Goal: Information Seeking & Learning: Learn about a topic

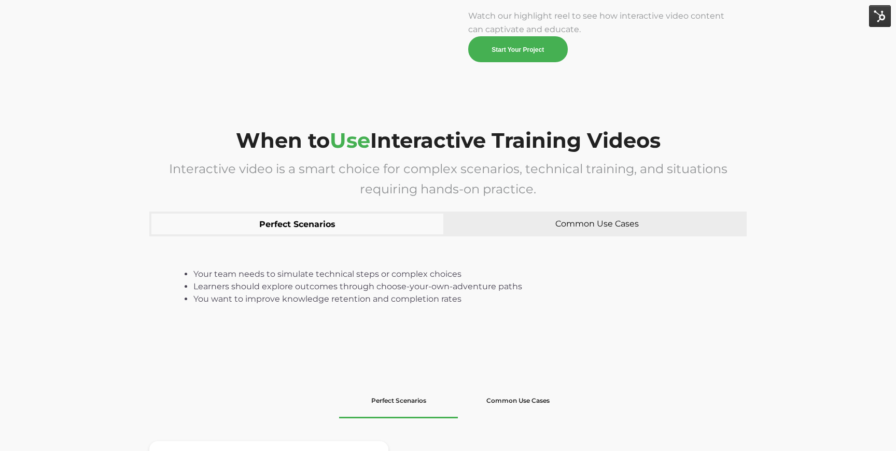
scroll to position [1357, 0]
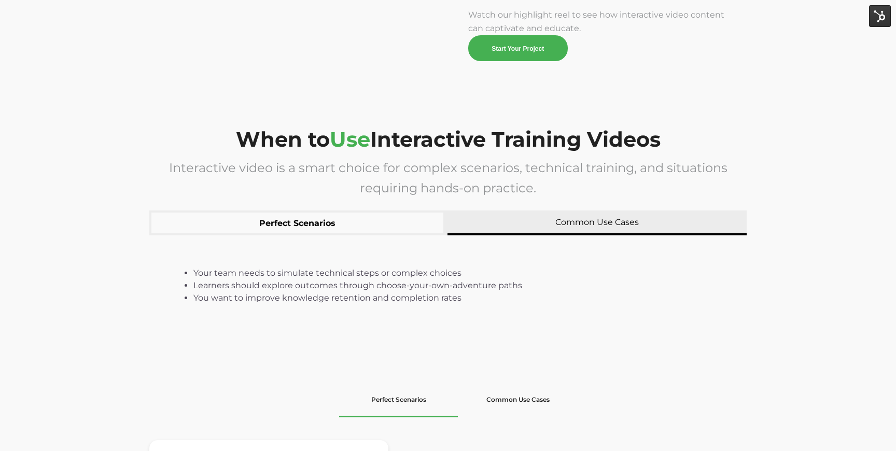
click at [544, 232] on button "Common Use Cases" at bounding box center [596, 222] width 299 height 25
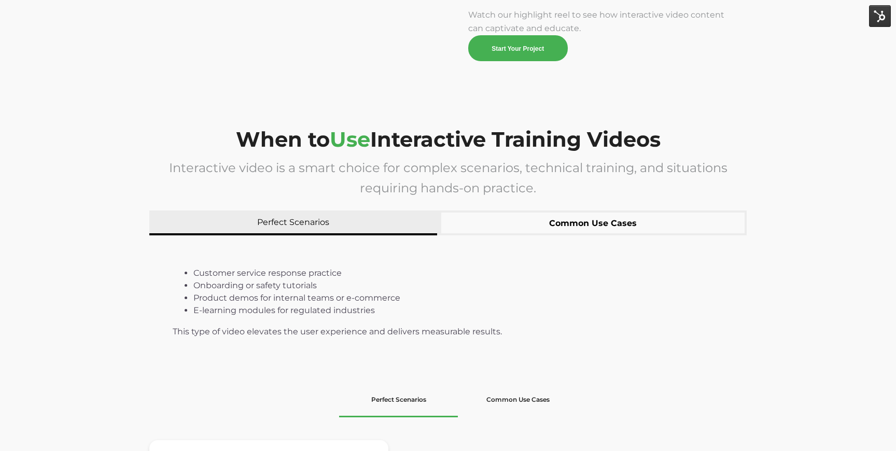
click at [367, 230] on button "Perfect Scenarios" at bounding box center [293, 222] width 288 height 25
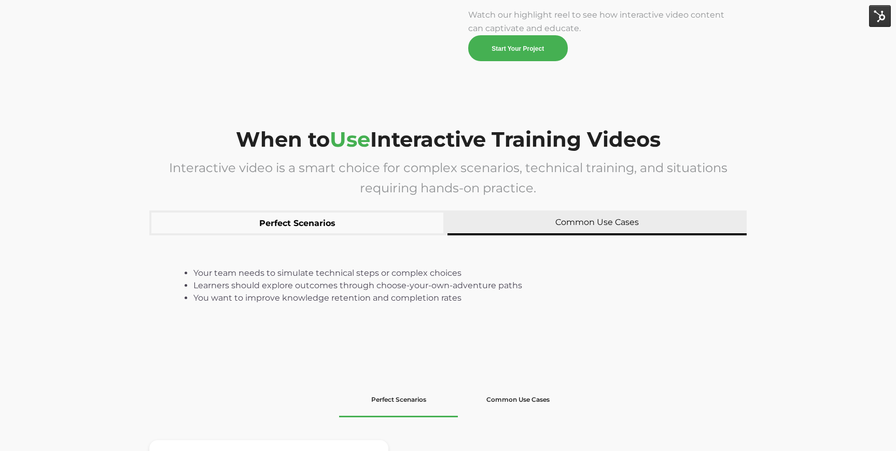
click at [546, 220] on button "Common Use Cases" at bounding box center [596, 222] width 299 height 25
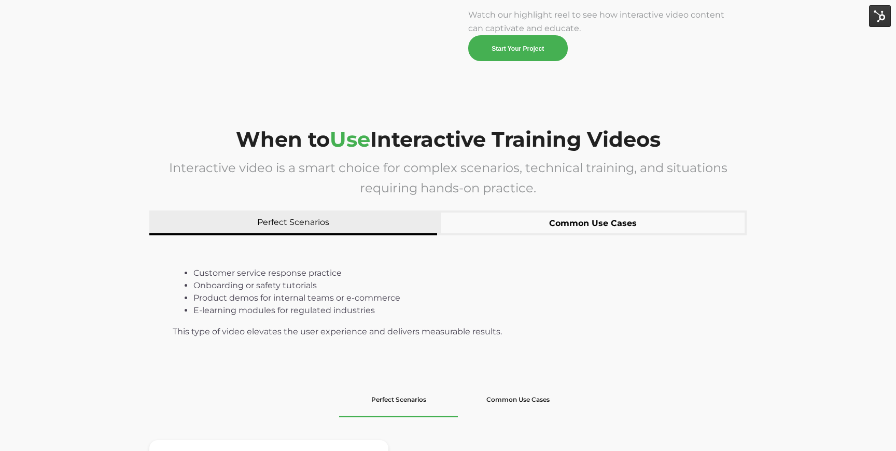
click at [390, 230] on button "Perfect Scenarios" at bounding box center [293, 222] width 288 height 25
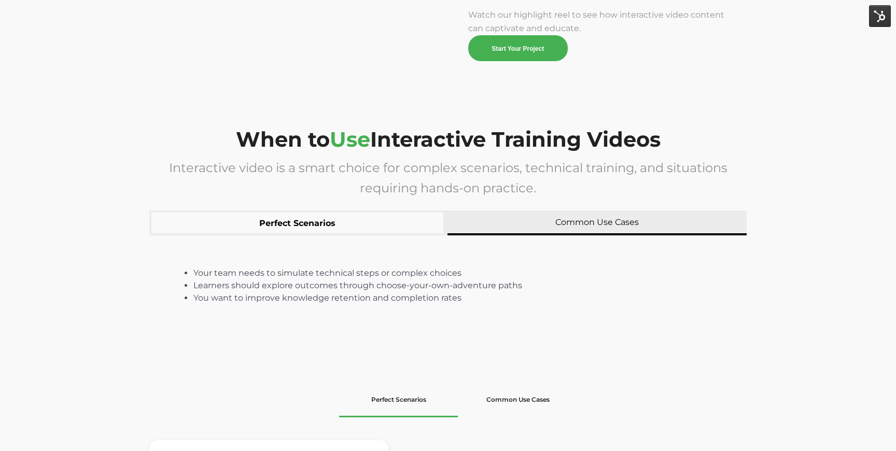
click at [510, 230] on button "Common Use Cases" at bounding box center [596, 222] width 299 height 25
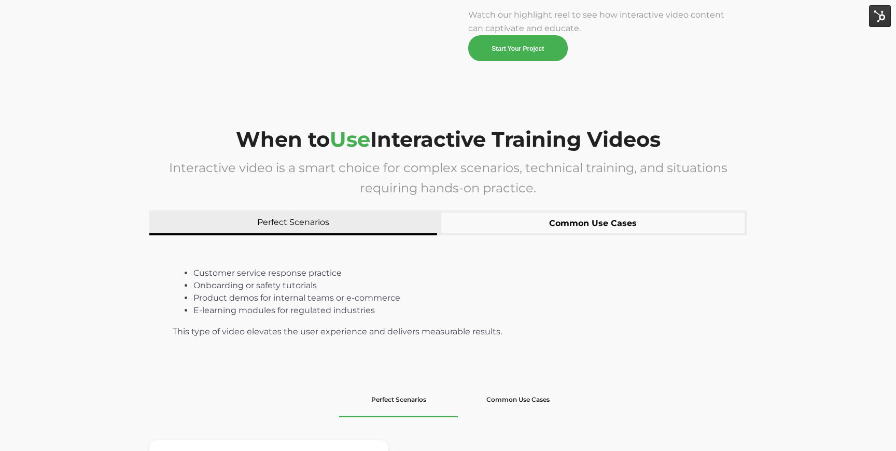
click at [380, 230] on button "Perfect Scenarios" at bounding box center [293, 222] width 288 height 25
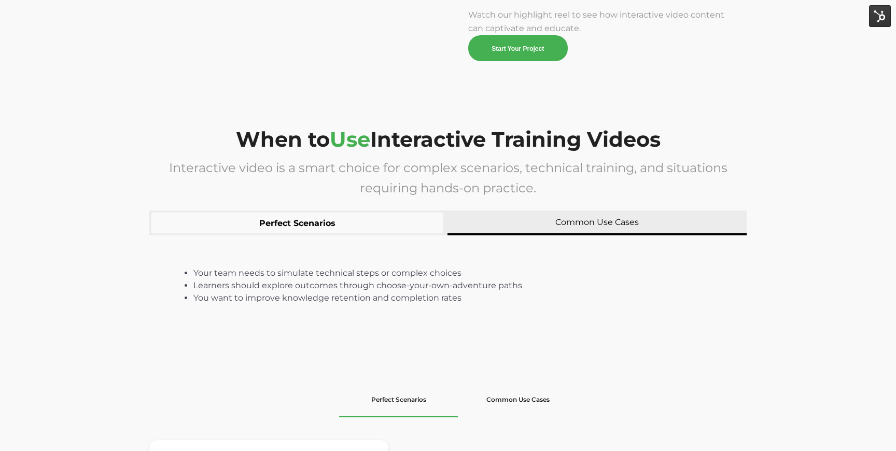
click at [468, 235] on button "Common Use Cases" at bounding box center [596, 222] width 299 height 25
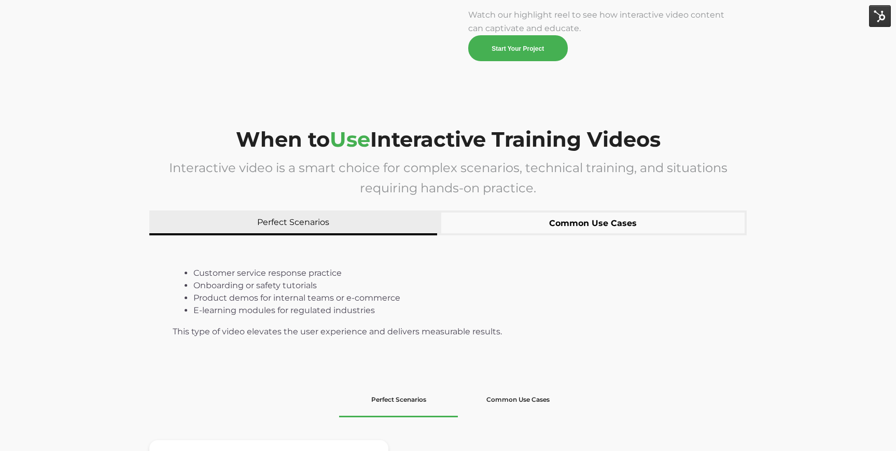
click at [356, 223] on button "Perfect Scenarios" at bounding box center [293, 222] width 288 height 25
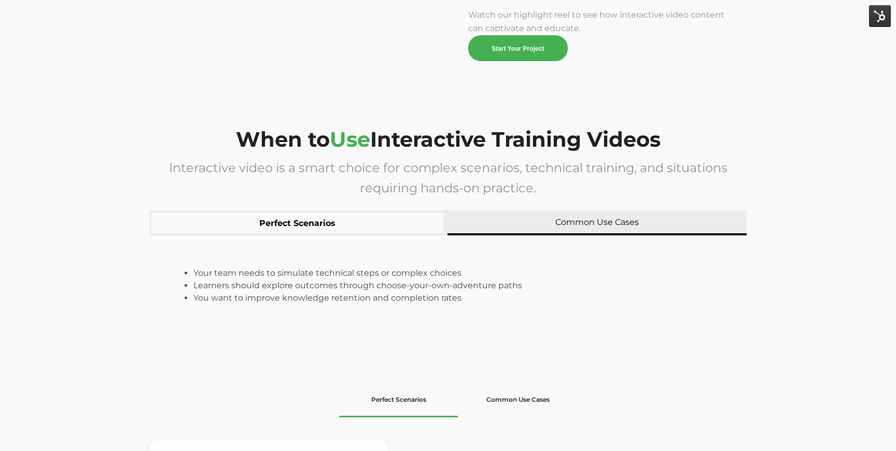
click at [498, 223] on button "Common Use Cases" at bounding box center [596, 222] width 299 height 25
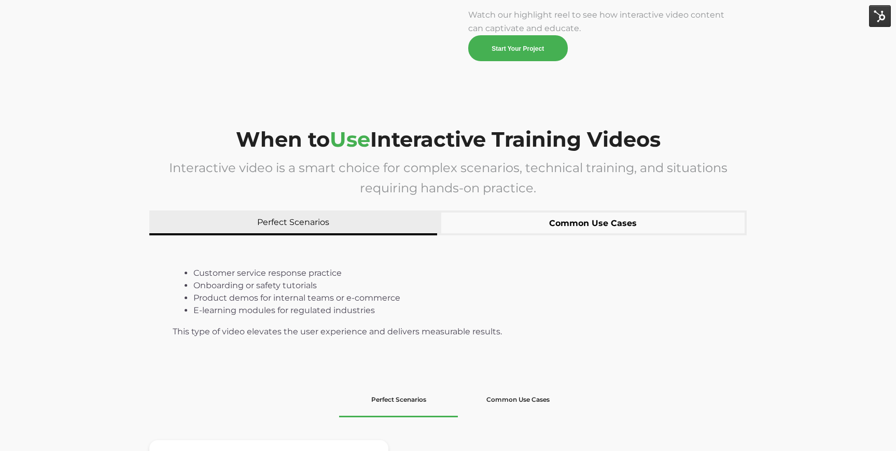
click at [371, 217] on button "Perfect Scenarios" at bounding box center [293, 222] width 288 height 25
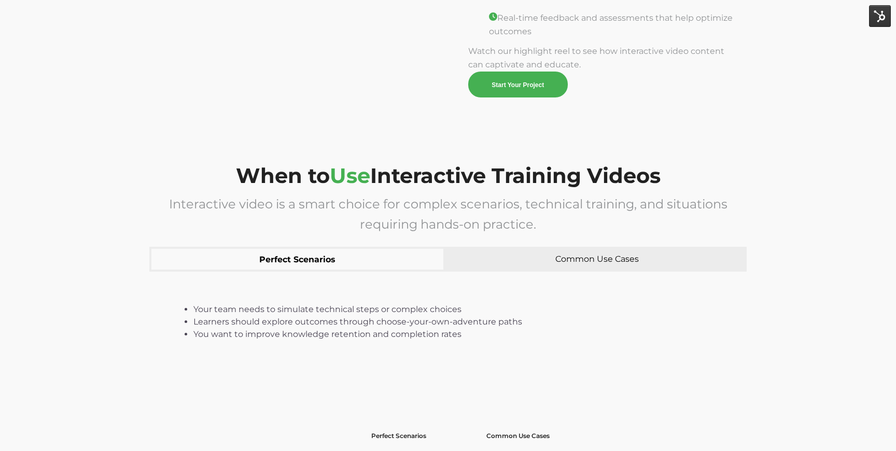
scroll to position [1149, 0]
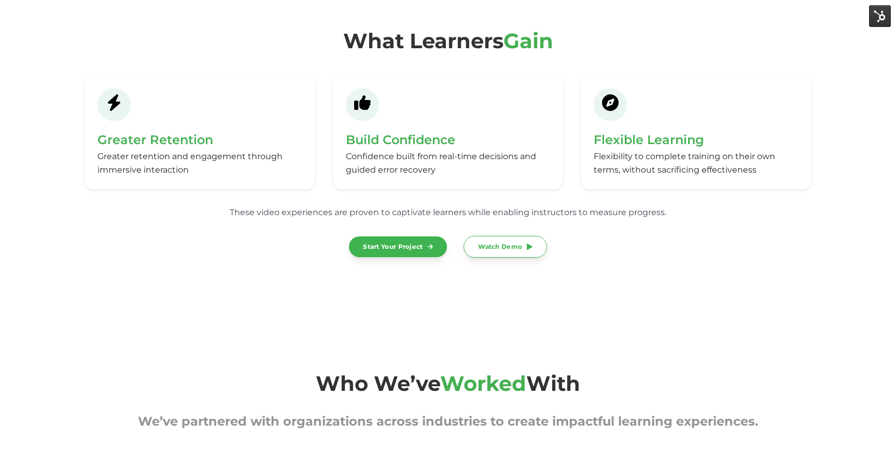
scroll to position [3210, 0]
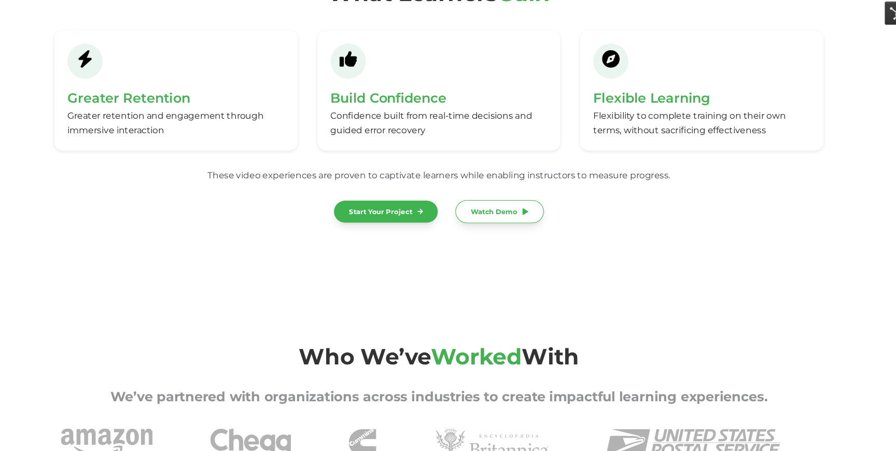
click at [626, 229] on div "What Learners Gain Greater Retention Greater retention and engagement through i…" at bounding box center [448, 99] width 896 height 311
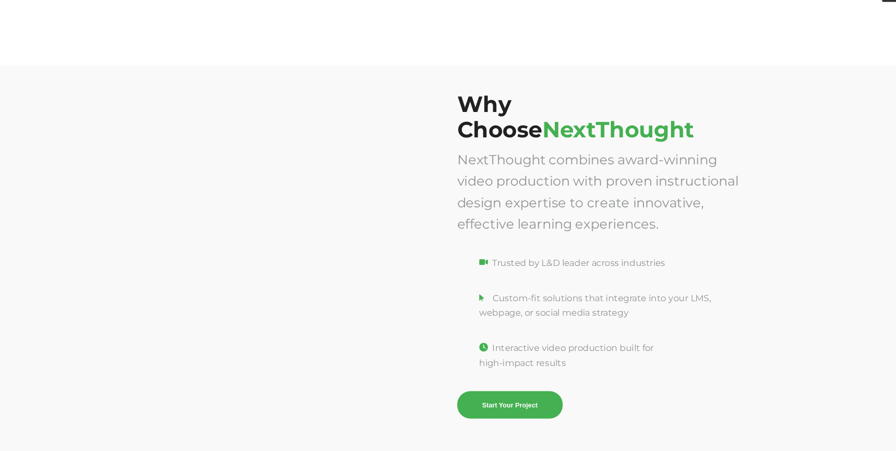
scroll to position [3653, 0]
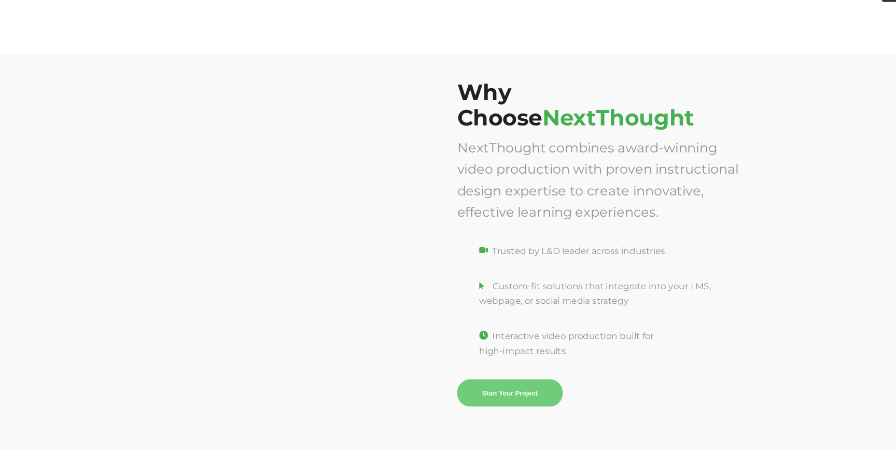
click at [503, 403] on link "Start Your Project" at bounding box center [518, 396] width 100 height 26
click at [430, 134] on div at bounding box center [294, 255] width 291 height 308
click at [128, 249] on div "Why Choose NextThought NextThought combines award-winning video production with…" at bounding box center [448, 263] width 896 height 375
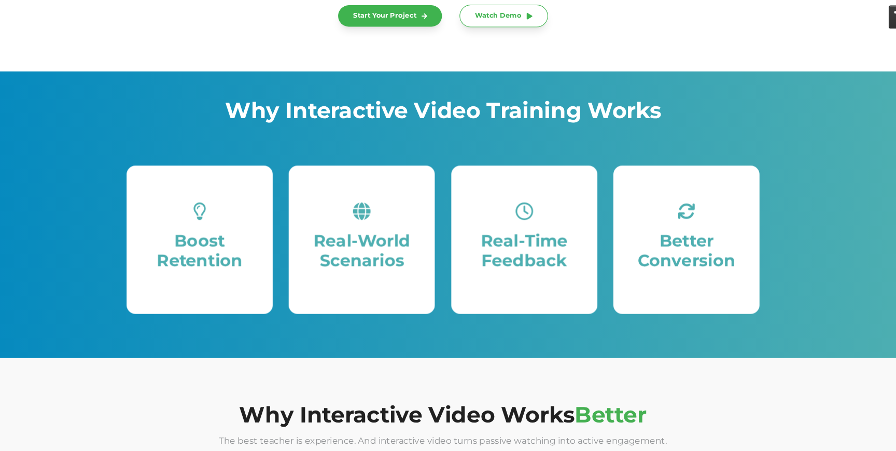
scroll to position [178, 0]
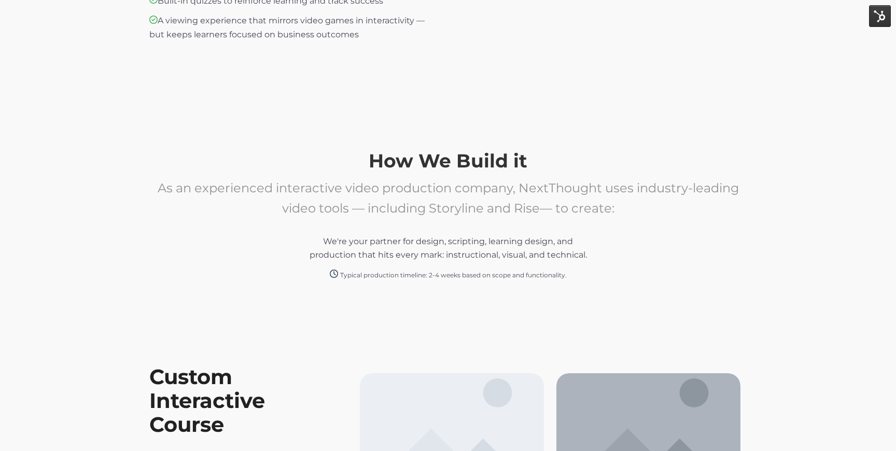
scroll to position [1934, 0]
click at [539, 224] on div "We're your partner for design, scripting, learning design, and production that …" at bounding box center [447, 249] width 597 height 64
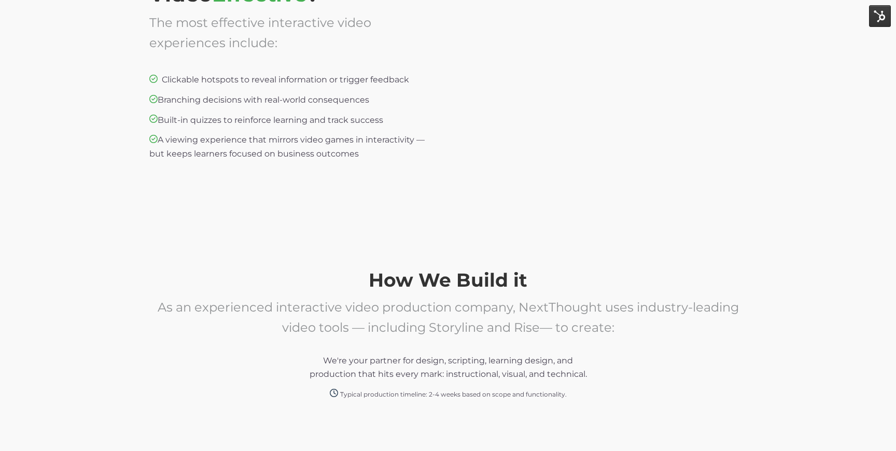
scroll to position [1801, 0]
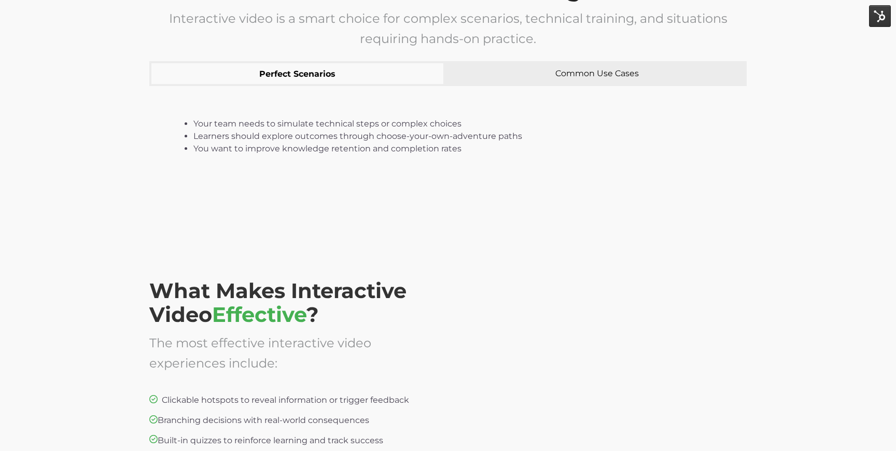
scroll to position [1500, 0]
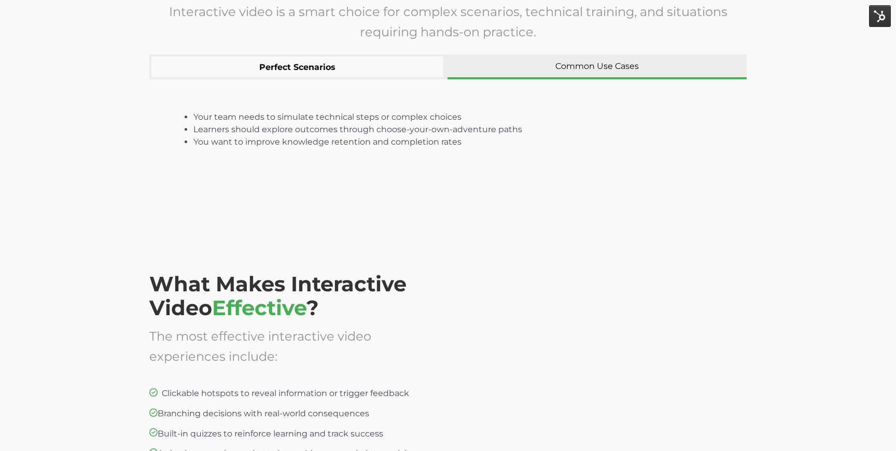
click at [530, 65] on button "Common Use Cases" at bounding box center [596, 66] width 299 height 25
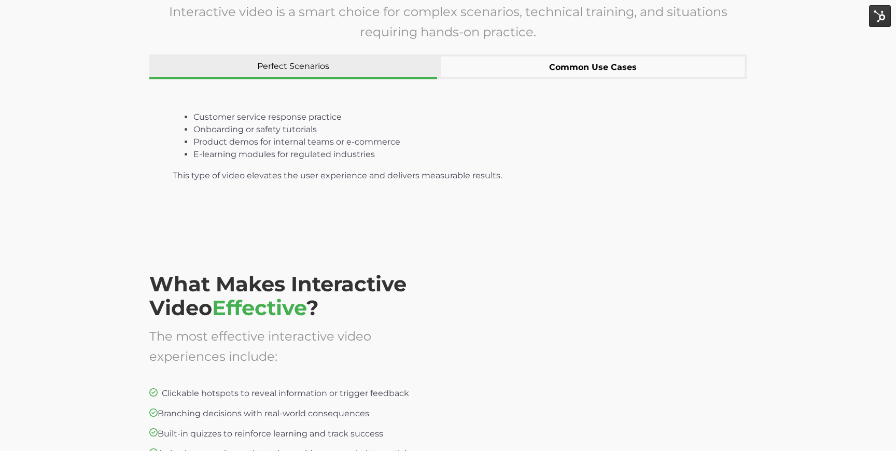
click at [373, 60] on button "Perfect Scenarios" at bounding box center [293, 66] width 288 height 25
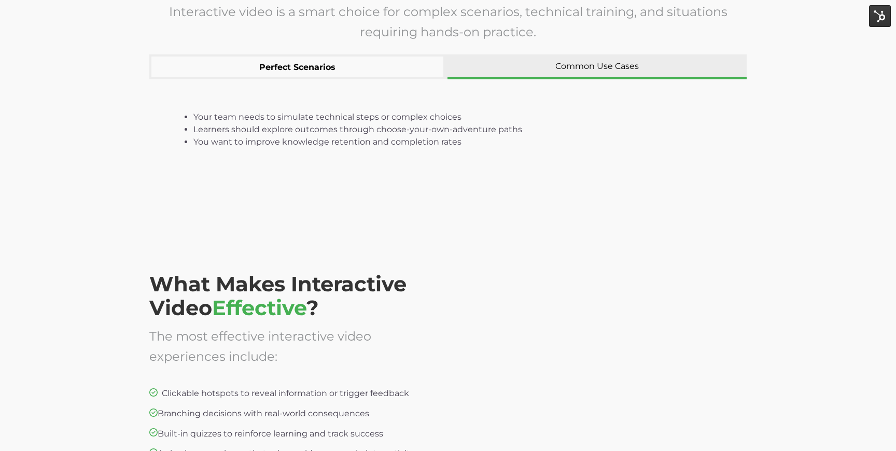
click at [548, 71] on button "Common Use Cases" at bounding box center [596, 66] width 299 height 25
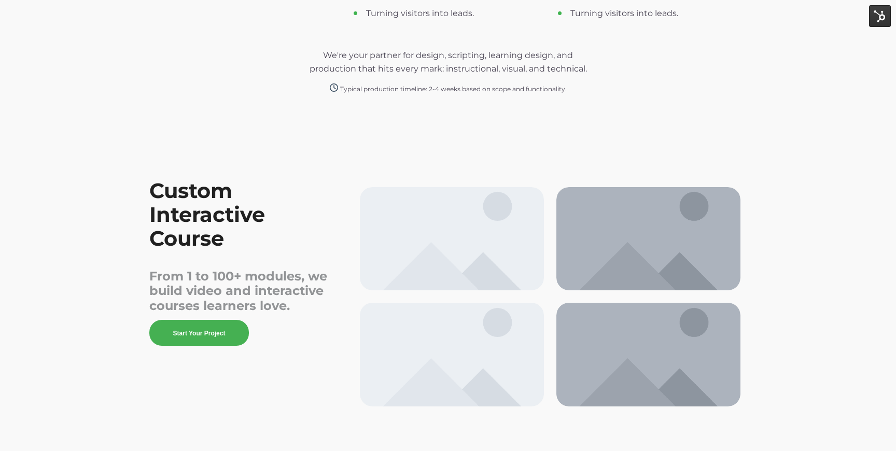
scroll to position [2342, 0]
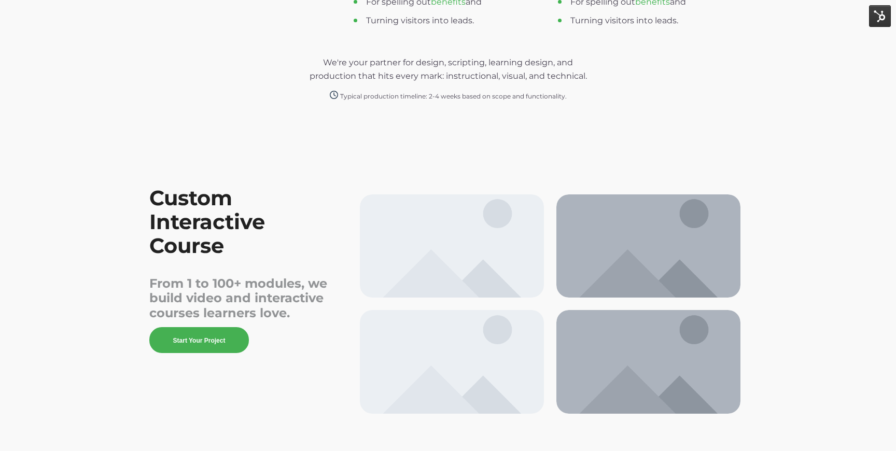
click at [717, 27] on ul "Bullets are great For spelling out benefits and Turning visitors into leads." at bounding box center [652, 2] width 189 height 50
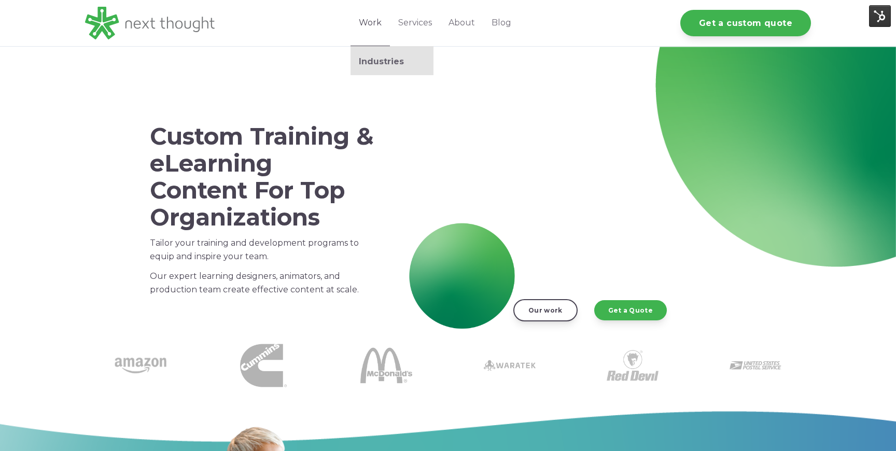
click at [375, 20] on link "Work" at bounding box center [369, 23] width 39 height 46
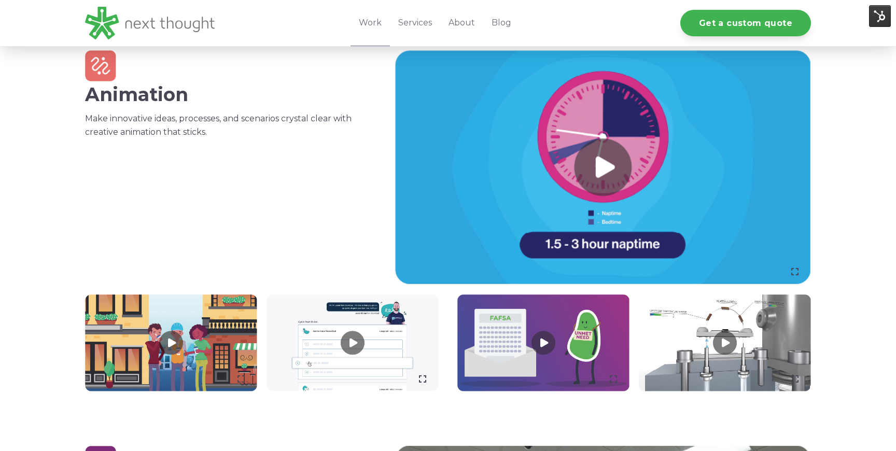
scroll to position [417, 0]
